Goal: Find specific page/section: Find specific page/section

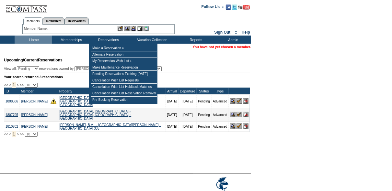
click at [93, 31] on input "text" at bounding box center [82, 29] width 67 height 6
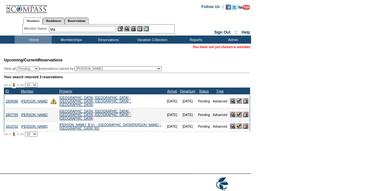
type input "M"
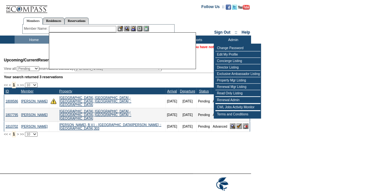
click at [258, 37] on div "Member Listing Search Availability Browse Calendars Cancellation Wish List Make…" at bounding box center [196, 40] width 392 height 8
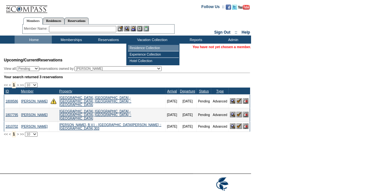
click at [149, 47] on td "Residence Collection" at bounding box center [153, 48] width 51 height 6
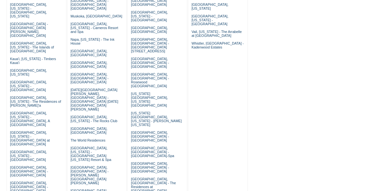
scroll to position [212, 0]
